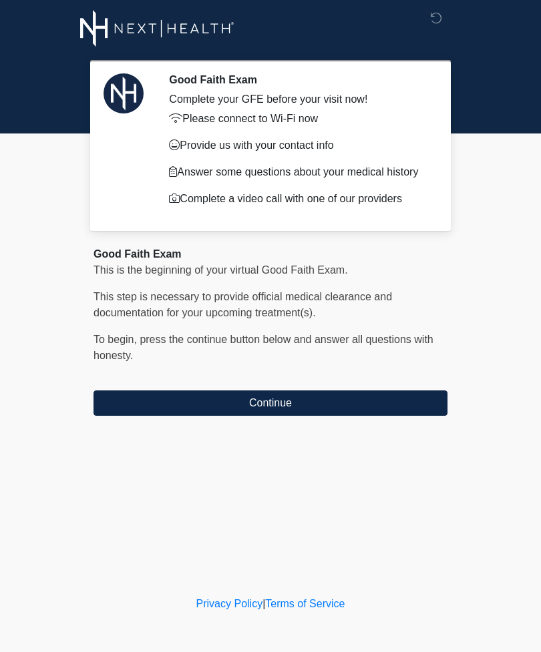
click at [380, 404] on button "Continue" at bounding box center [270, 402] width 354 height 25
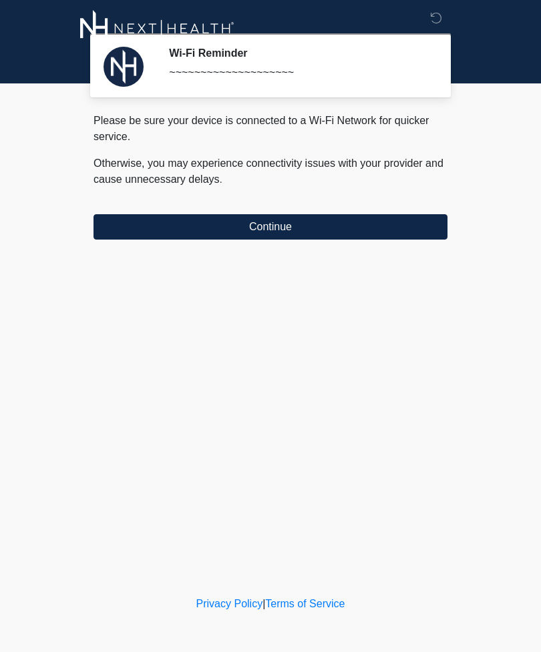
click at [389, 236] on button "Continue" at bounding box center [270, 226] width 354 height 25
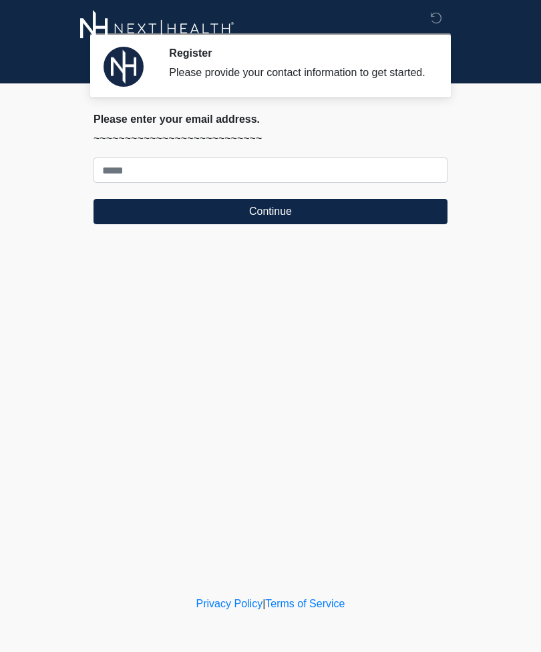
click at [438, 20] on icon at bounding box center [436, 18] width 12 height 12
click at [436, 375] on div "Register Please provide your contact information to get started. Please connect…" at bounding box center [270, 296] width 400 height 567
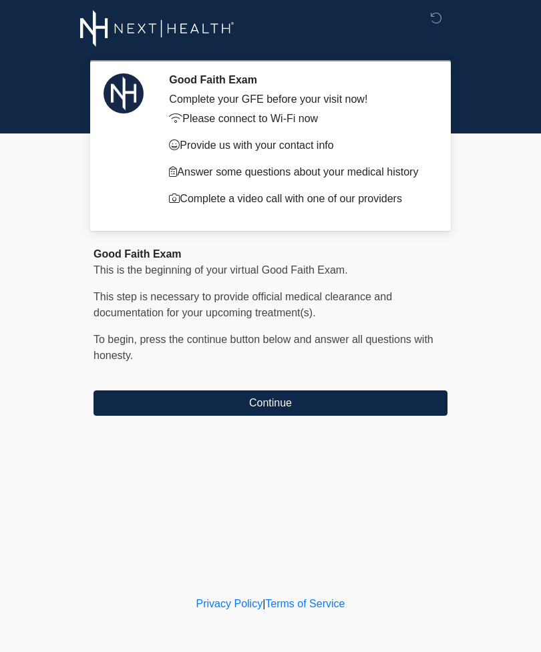
click at [396, 487] on div "Good Faith Exam Complete your GFE before your visit now! Please connect to Wi-F…" at bounding box center [270, 296] width 400 height 567
click at [323, 460] on div "Good Faith Exam Complete your GFE before your visit now! Please connect to Wi-F…" at bounding box center [270, 296] width 400 height 567
click at [346, 484] on div "Good Faith Exam Complete your GFE before your visit now! Please connect to Wi-F…" at bounding box center [270, 296] width 400 height 567
click at [294, 398] on button "Continue" at bounding box center [270, 402] width 354 height 25
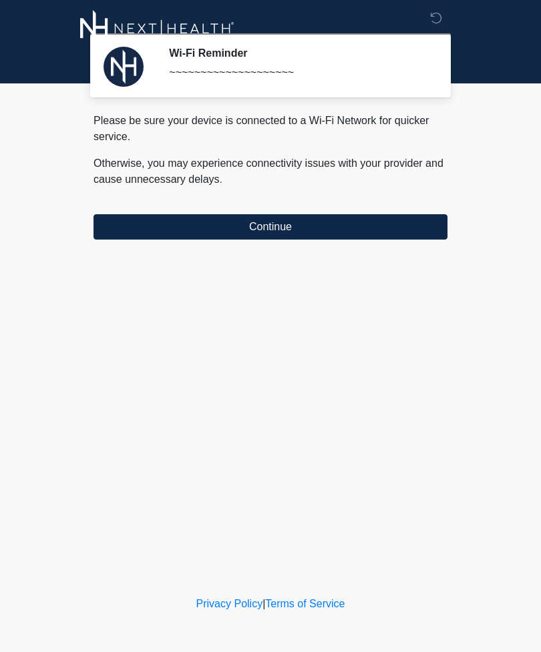
click at [371, 345] on div "Wi-Fi Reminder ~~~~~~~~~~~~~~~~~~~~ Please connect to Wi-Fi now Provide us with…" at bounding box center [270, 296] width 400 height 567
click at [337, 216] on button "Continue" at bounding box center [270, 226] width 354 height 25
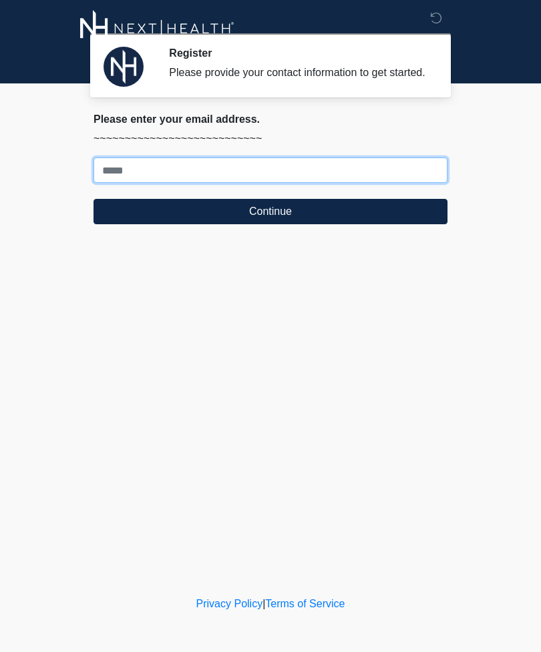
click at [282, 183] on input "Where should we email your treatment plan?" at bounding box center [270, 170] width 354 height 25
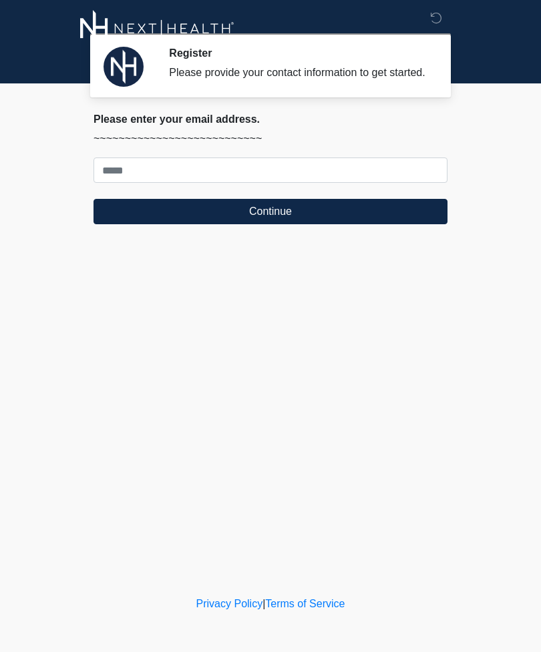
click at [472, 380] on body "Register Please provide your contact information to get started. Please connect…" at bounding box center [270, 326] width 541 height 652
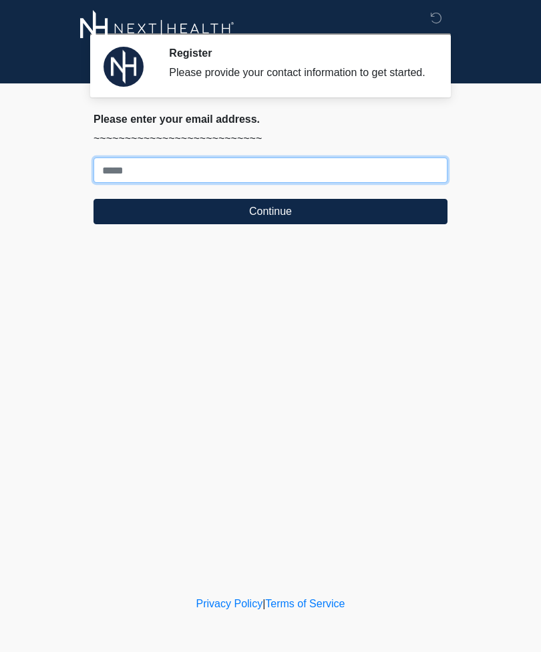
click at [304, 183] on input "Where should we email your treatment plan?" at bounding box center [270, 170] width 354 height 25
type input "**********"
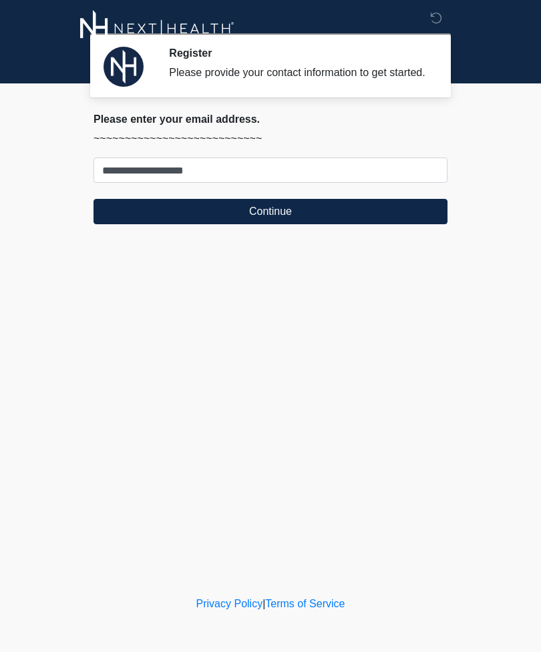
click at [362, 223] on button "Continue" at bounding box center [270, 211] width 354 height 25
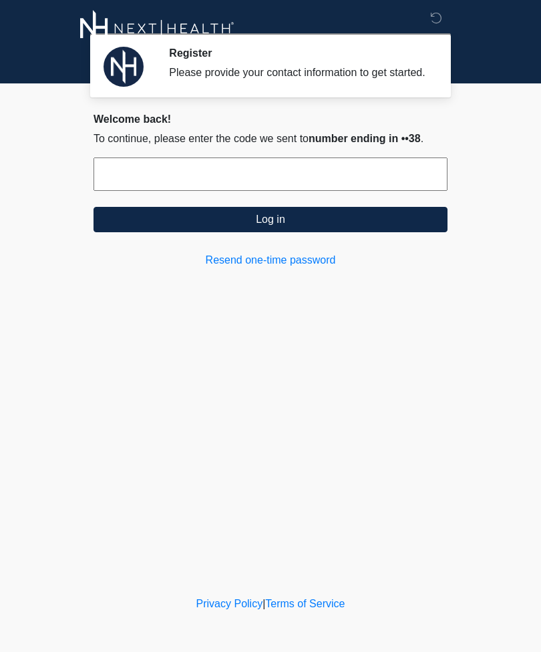
click at [519, 179] on body "Register Please provide your contact information to get started. Please connect…" at bounding box center [270, 326] width 541 height 652
click at [432, 84] on div "Register Please provide your contact information to get started. Please connect…" at bounding box center [298, 65] width 278 height 37
click at [338, 318] on div "Register Please provide your contact information to get started. Please connect…" at bounding box center [270, 296] width 400 height 567
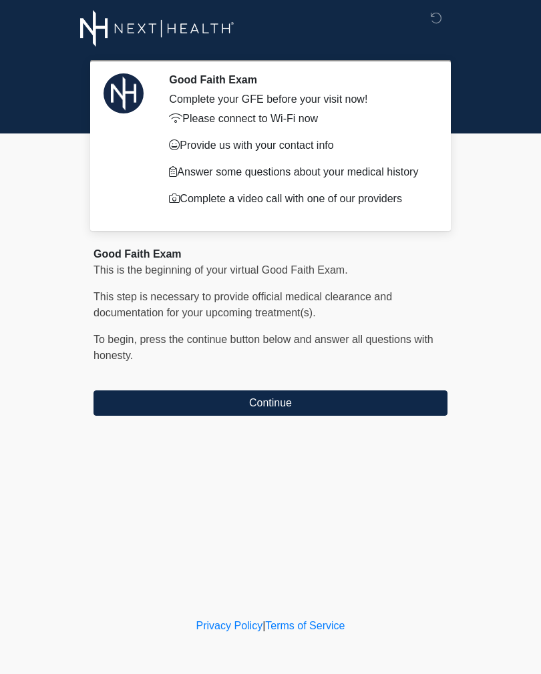
click at [410, 399] on button "Continue" at bounding box center [270, 402] width 354 height 25
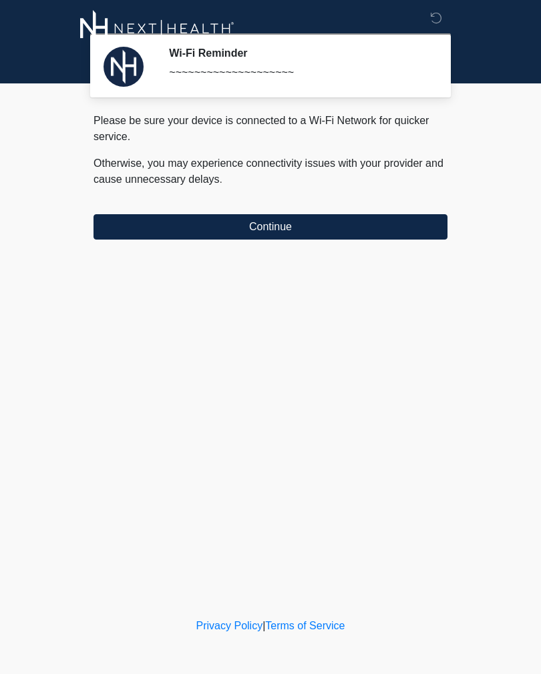
click at [423, 260] on div "Wi-Fi Reminder ~~~~~~~~~~~~~~~~~~~~ Please connect to Wi-Fi now Provide us with…" at bounding box center [270, 307] width 400 height 589
click at [370, 210] on div "Please be sure your device is connected to a Wi-Fi Network for quicker service.…" at bounding box center [270, 176] width 354 height 127
click at [369, 210] on div "Please be sure your device is connected to a Wi-Fi Network for quicker service.…" at bounding box center [270, 176] width 354 height 127
click at [354, 226] on button "Continue" at bounding box center [270, 226] width 354 height 25
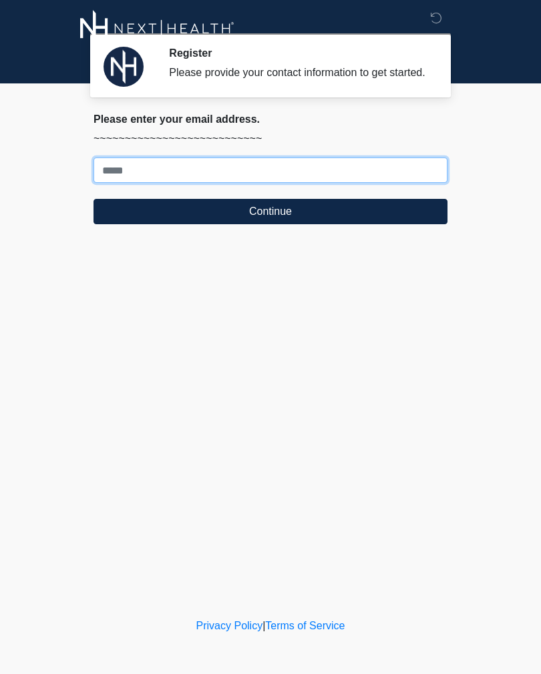
click at [366, 182] on input "Where should we email your treatment plan?" at bounding box center [270, 170] width 354 height 25
type input "**********"
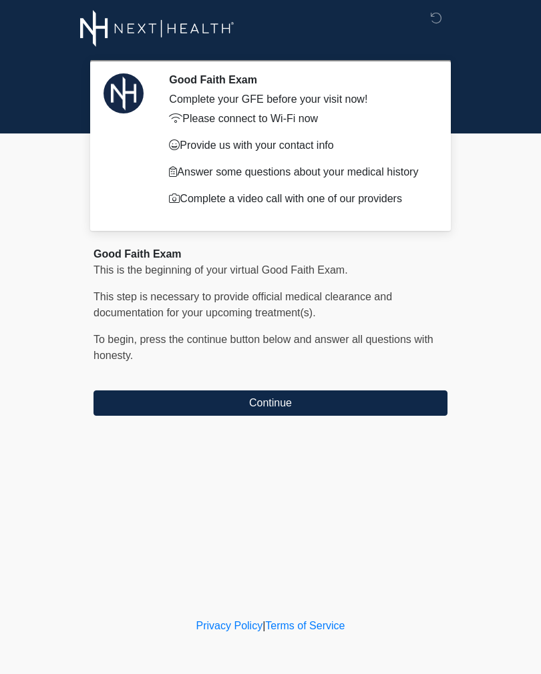
click at [294, 404] on button "Continue" at bounding box center [270, 402] width 354 height 25
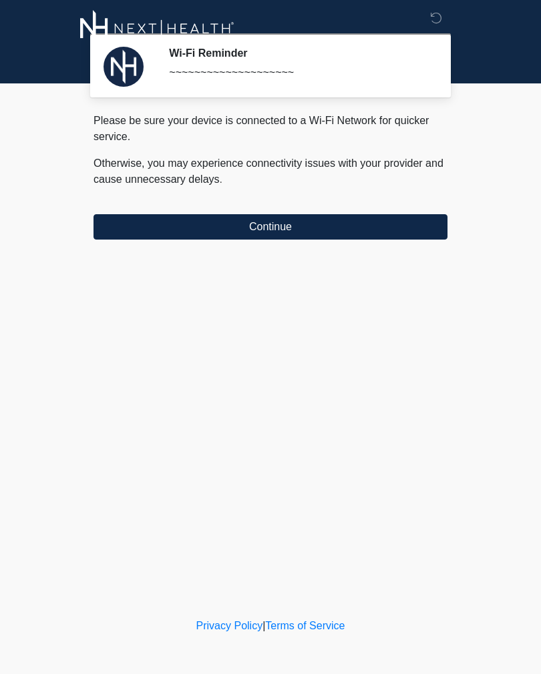
click at [259, 238] on button "Continue" at bounding box center [270, 226] width 354 height 25
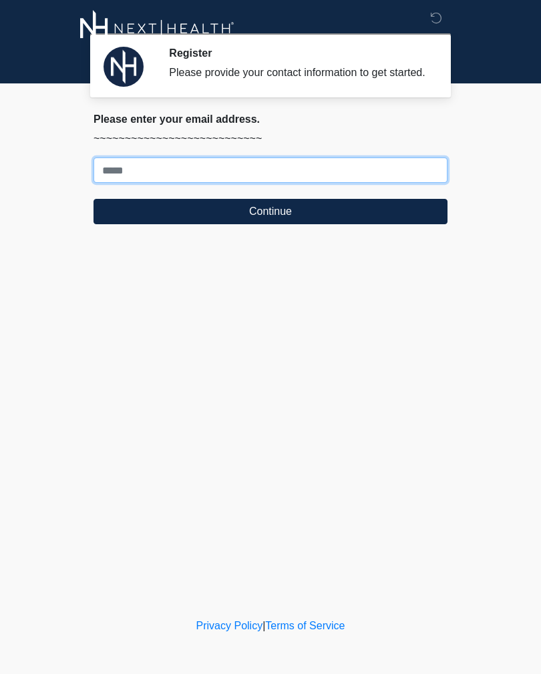
click at [202, 180] on input "Where should we email your treatment plan?" at bounding box center [270, 170] width 354 height 25
